Goal: Task Accomplishment & Management: Manage account settings

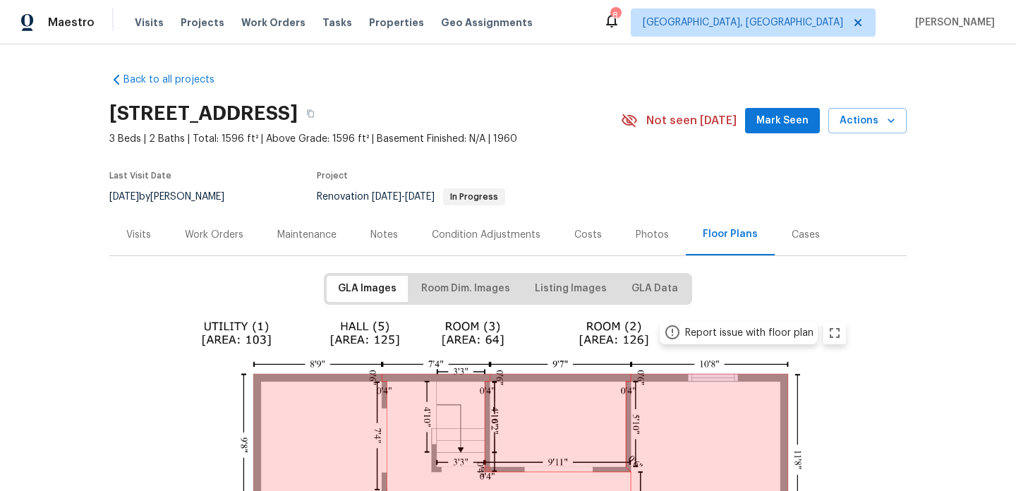
click at [215, 229] on div "Work Orders" at bounding box center [214, 235] width 59 height 14
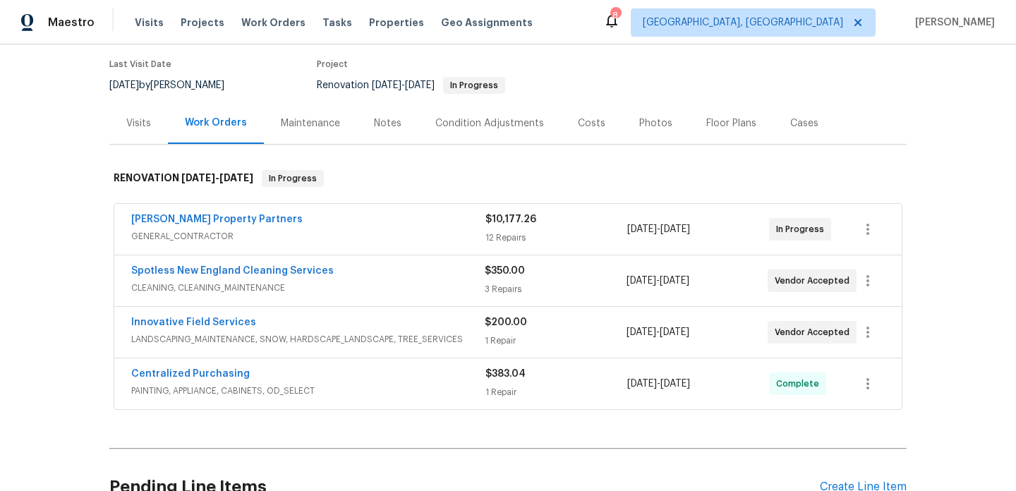
scroll to position [112, 0]
click at [656, 282] on span "[DATE]" at bounding box center [642, 280] width 30 height 10
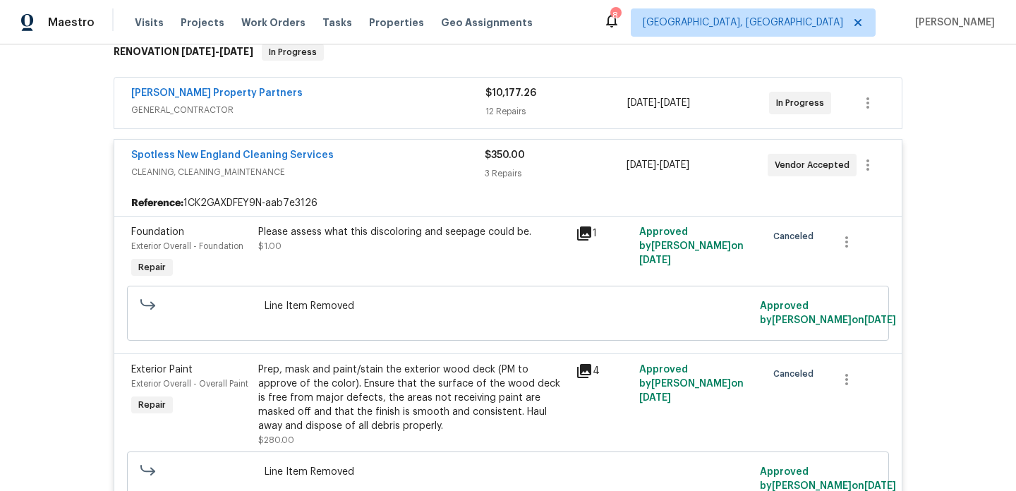
scroll to position [232, 0]
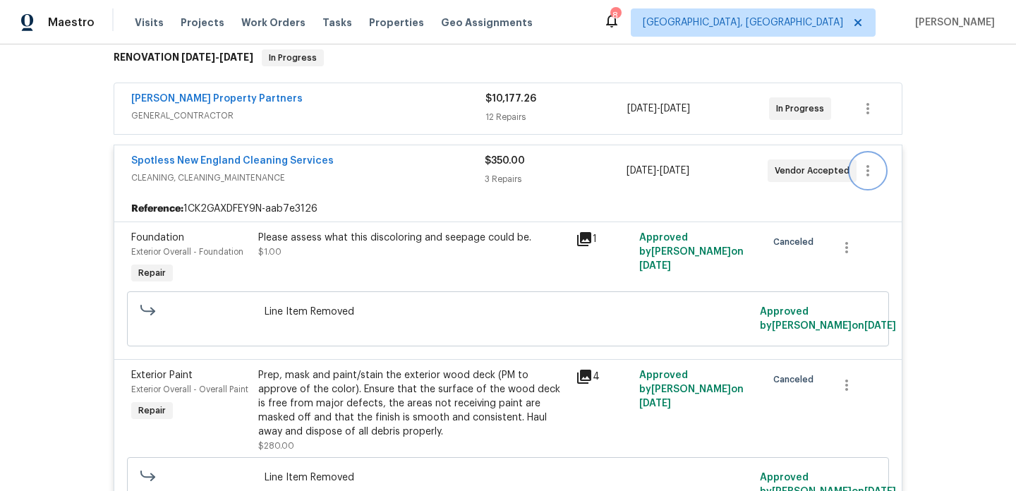
click at [870, 166] on icon "button" at bounding box center [868, 170] width 17 height 17
click at [871, 166] on li "Edit" at bounding box center [927, 171] width 152 height 23
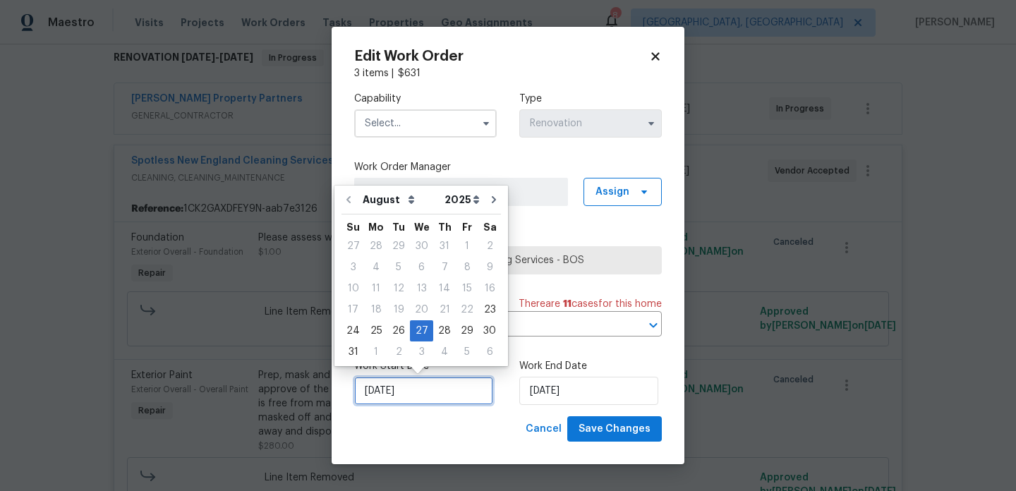
click at [388, 390] on input "[DATE]" at bounding box center [423, 391] width 139 height 28
click at [462, 335] on div "29" at bounding box center [467, 331] width 23 height 20
type input "[DATE]"
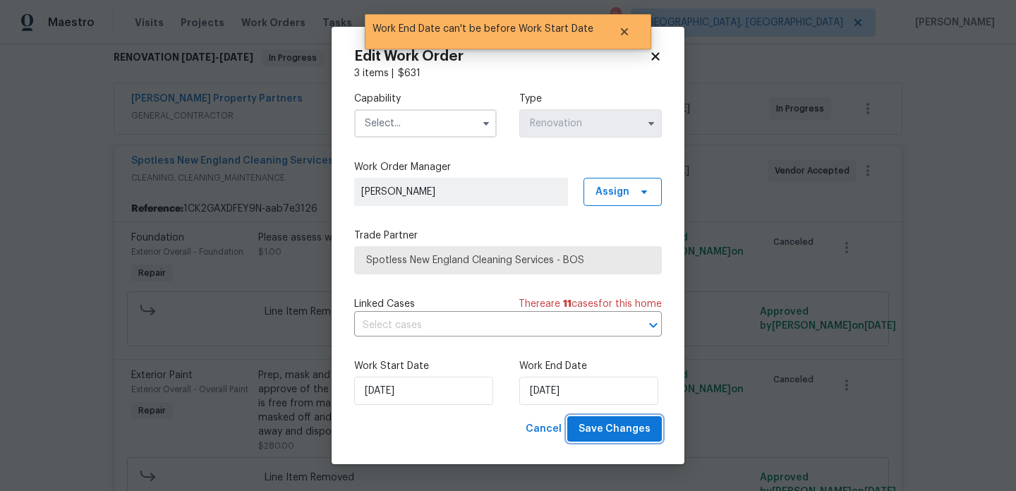
click at [603, 428] on span "Save Changes" at bounding box center [615, 430] width 72 height 18
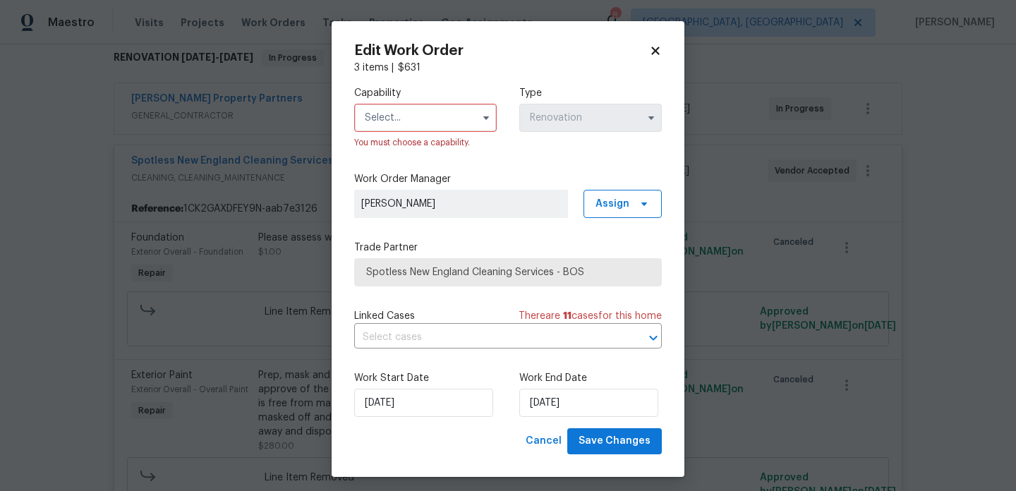
click at [412, 104] on input "text" at bounding box center [425, 118] width 143 height 28
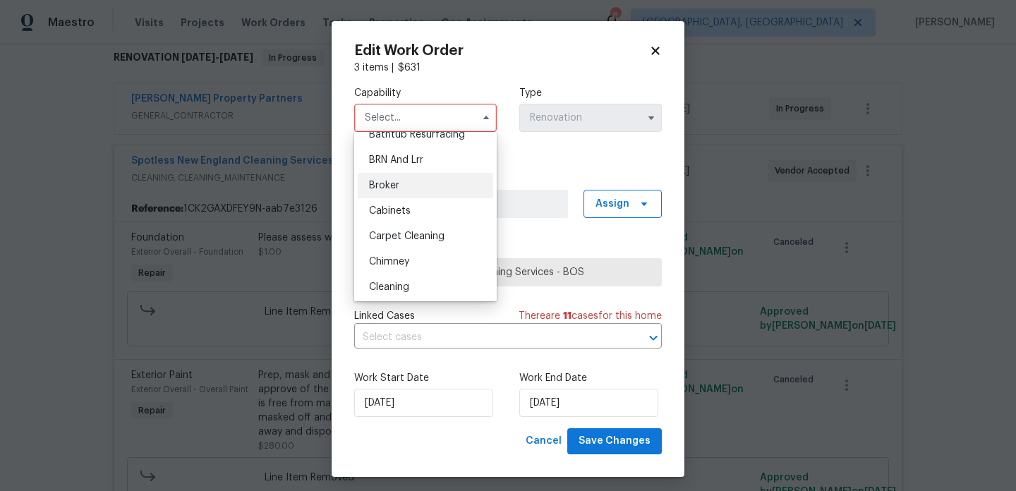
scroll to position [85, 0]
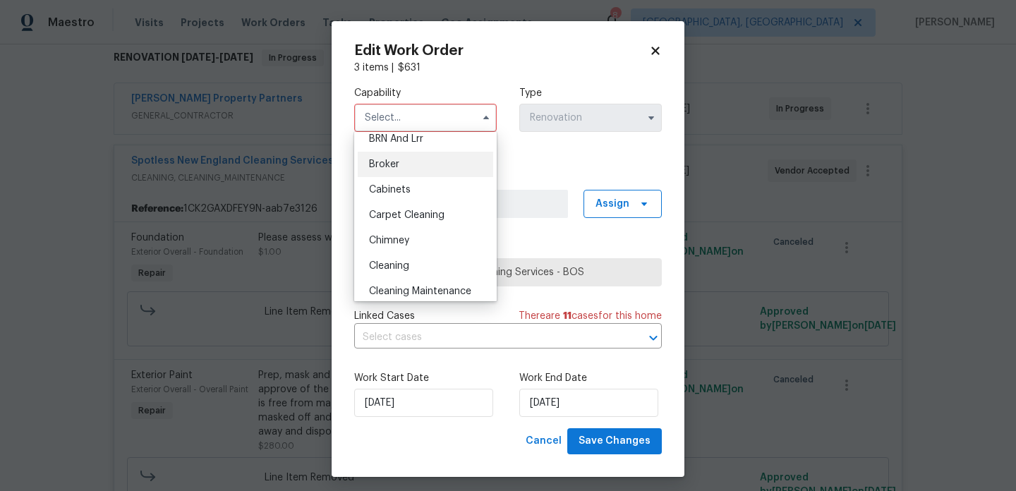
click at [436, 259] on div "Cleaning" at bounding box center [426, 265] width 136 height 25
type input "Cleaning"
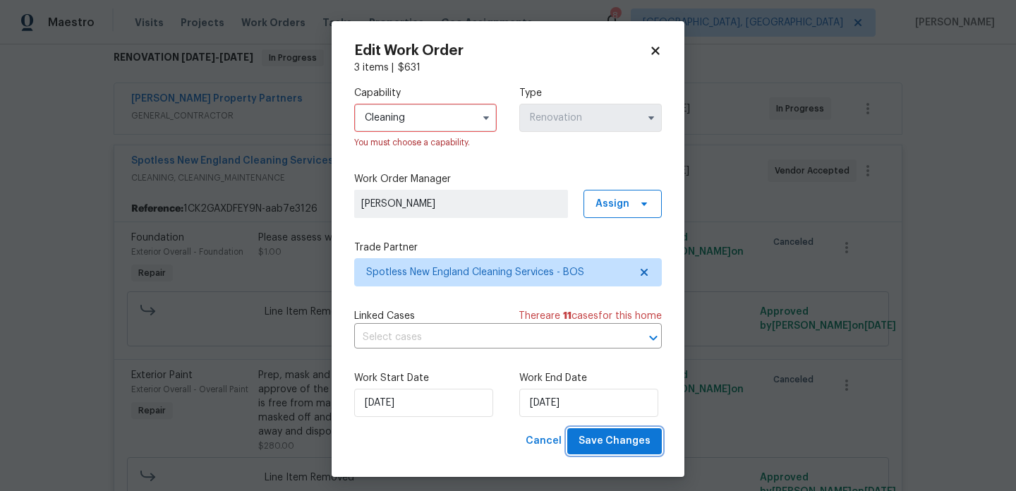
click at [613, 443] on span "Save Changes" at bounding box center [615, 442] width 72 height 18
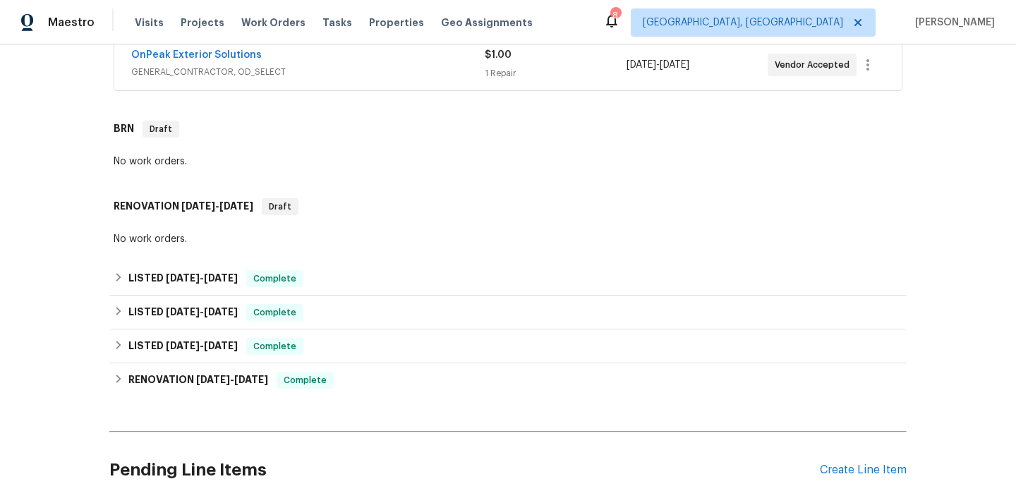
scroll to position [277, 0]
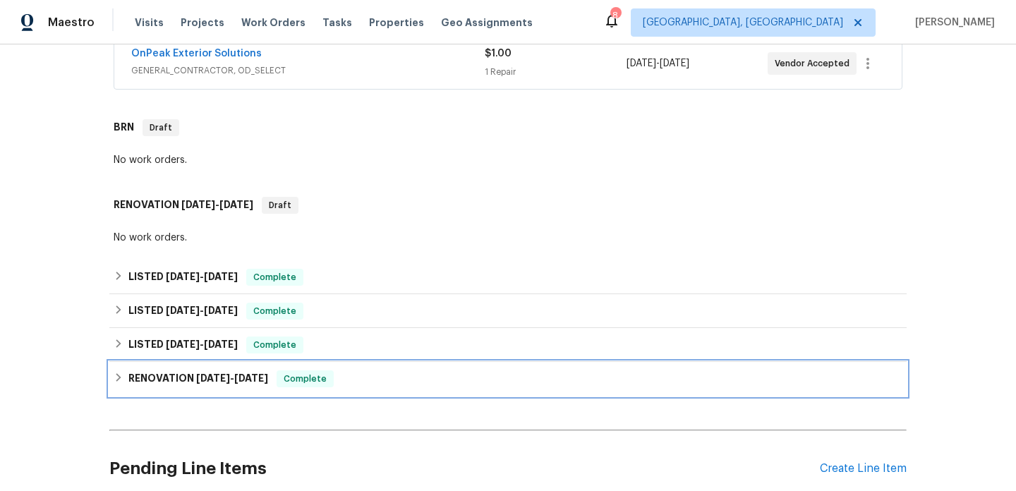
click at [407, 372] on div "RENOVATION 6/10/25 - 6/24/25 Complete" at bounding box center [508, 379] width 789 height 17
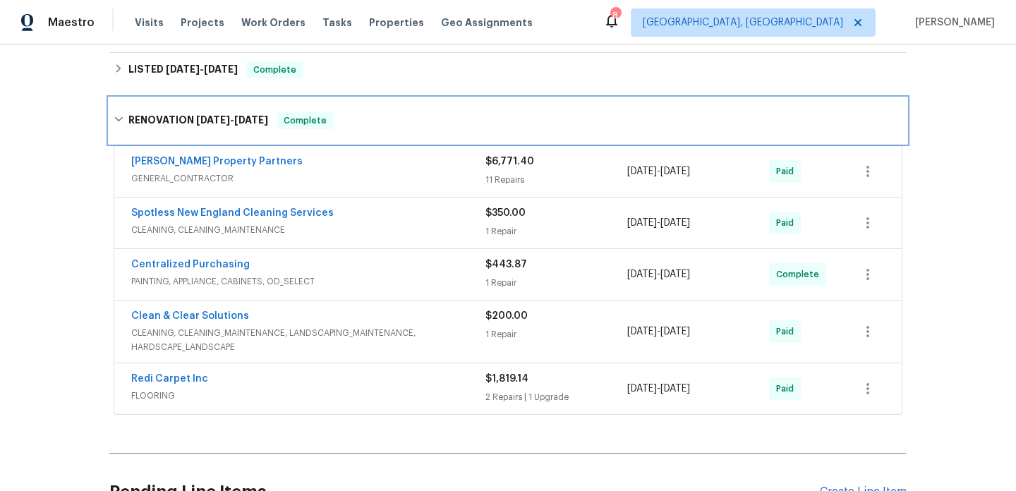
scroll to position [556, 0]
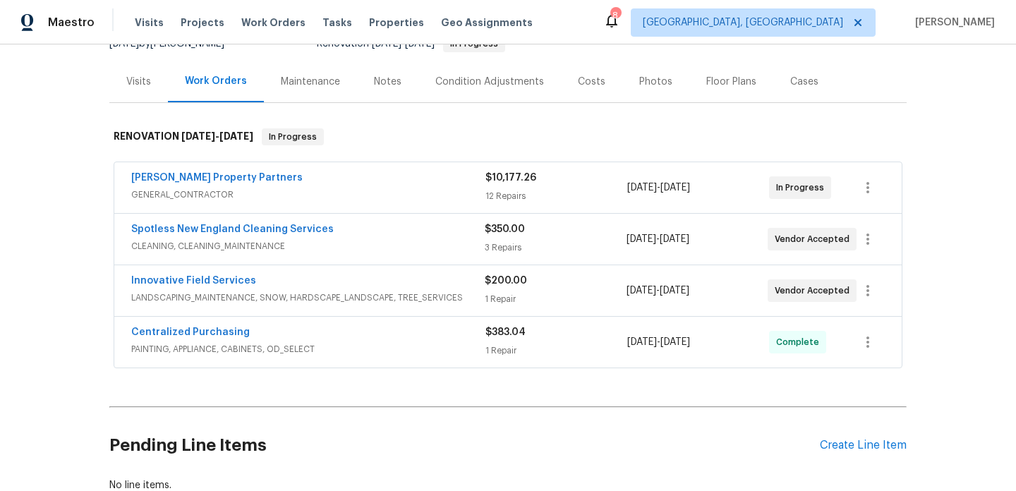
scroll to position [155, 0]
